Goal: Navigation & Orientation: Find specific page/section

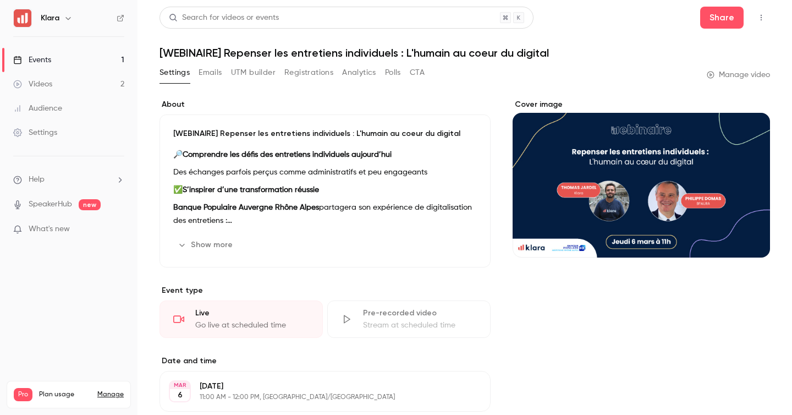
click at [70, 55] on link "Events 1" at bounding box center [68, 60] width 137 height 24
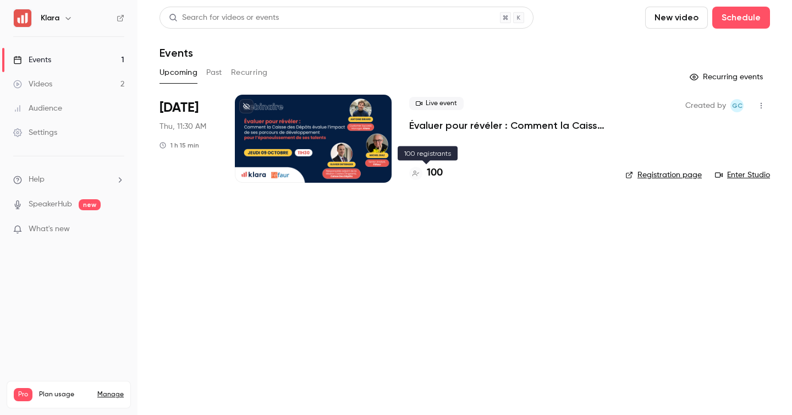
click at [429, 178] on h4 "100" at bounding box center [435, 173] width 16 height 15
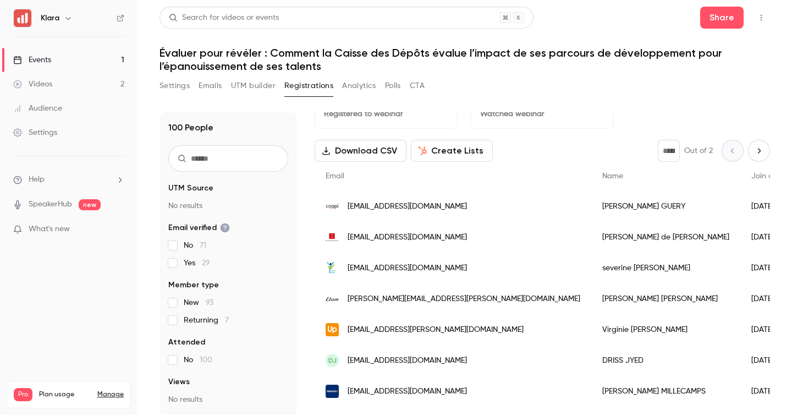
scroll to position [32, 0]
